Goal: Information Seeking & Learning: Learn about a topic

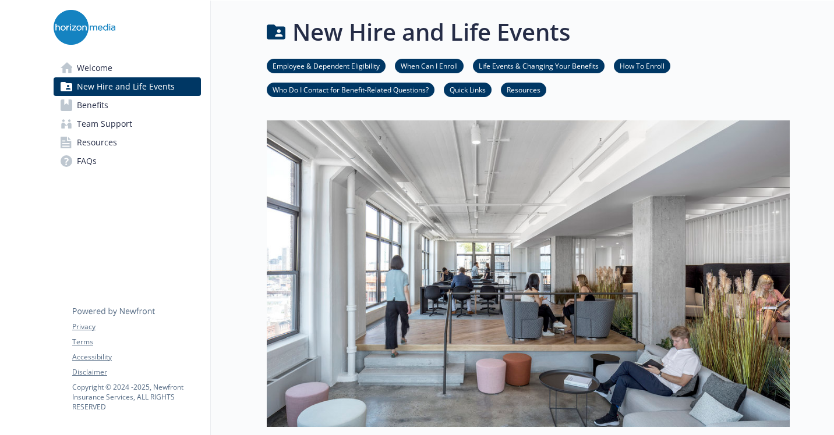
click at [116, 108] on link "Benefits" at bounding box center [127, 105] width 147 height 19
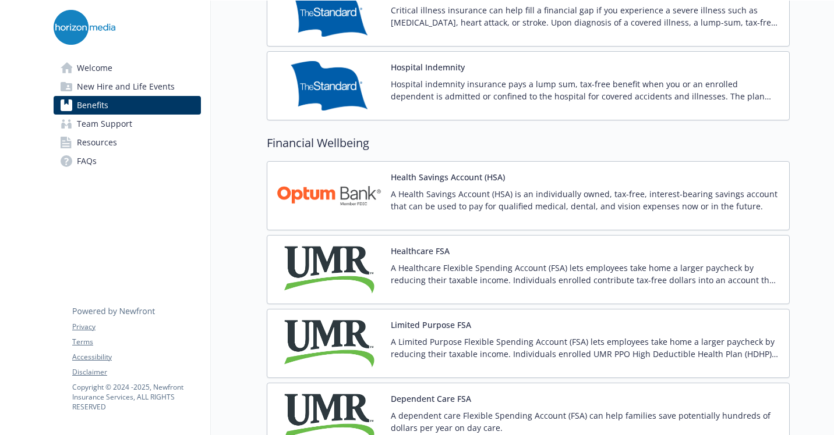
scroll to position [1572, 0]
